Goal: Navigation & Orientation: Go to known website

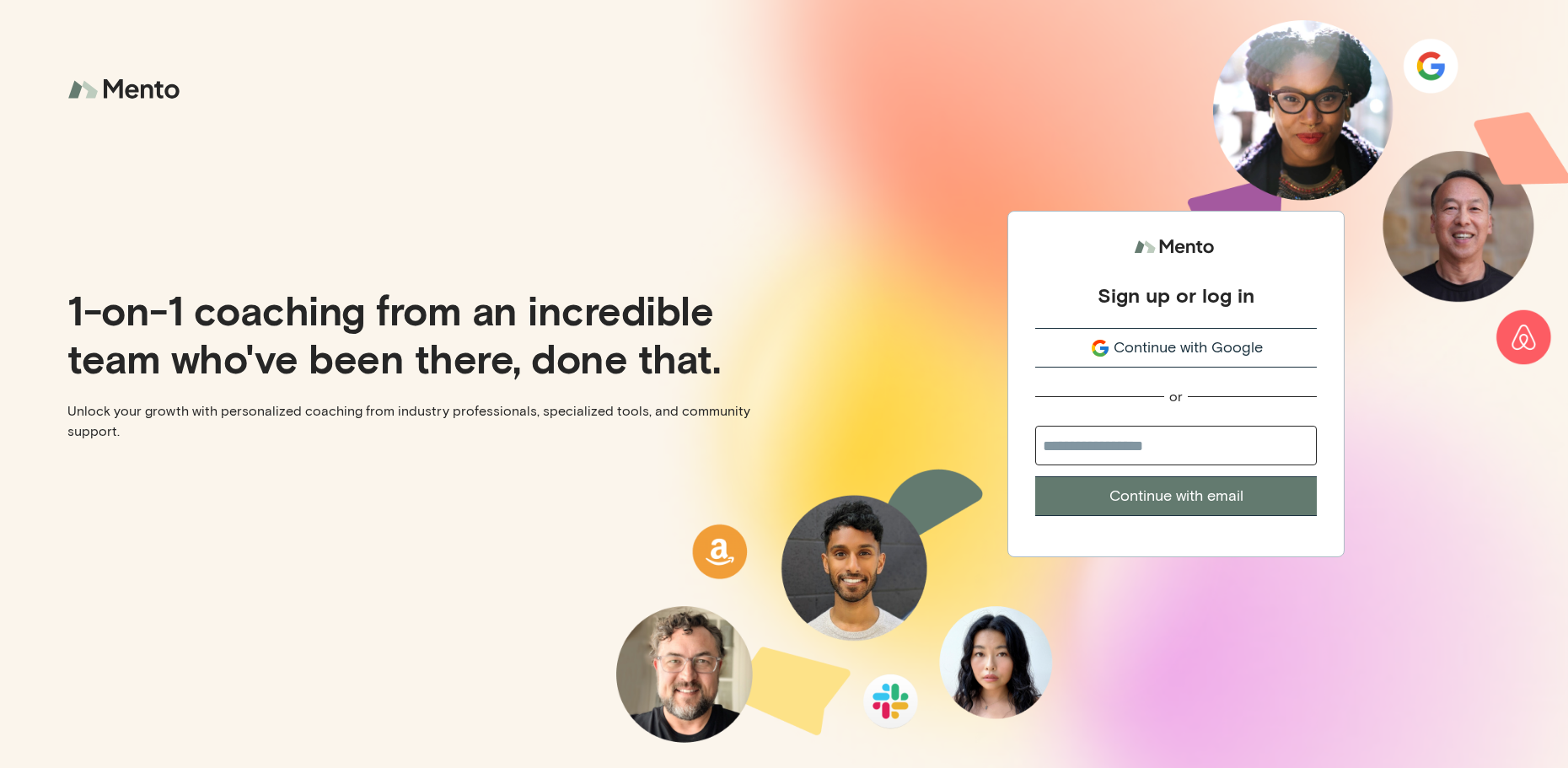
click at [1188, 350] on span "Continue with Google" at bounding box center [1188, 348] width 149 height 23
